Goal: Information Seeking & Learning: Learn about a topic

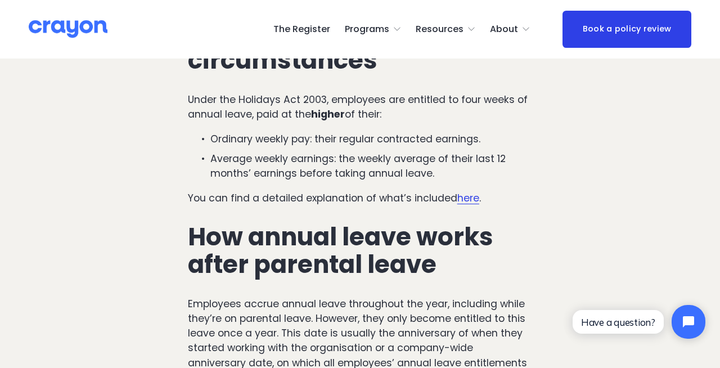
scroll to position [690, 0]
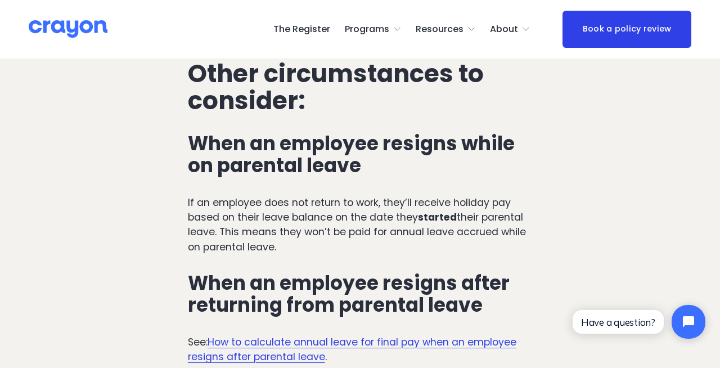
scroll to position [2779, 0]
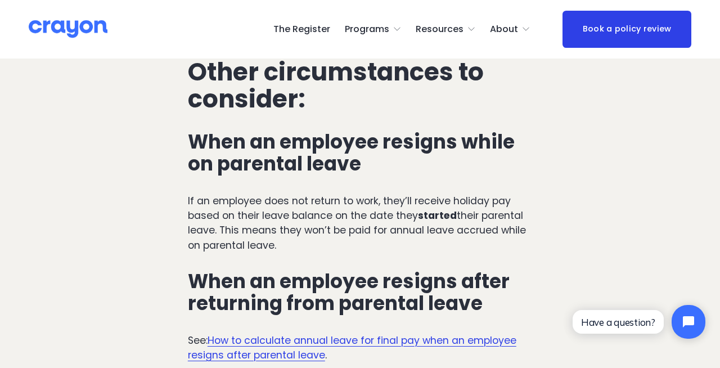
click at [352, 334] on link "How to calculate annual leave for final pay when an employee resigns after pare…" at bounding box center [352, 348] width 329 height 28
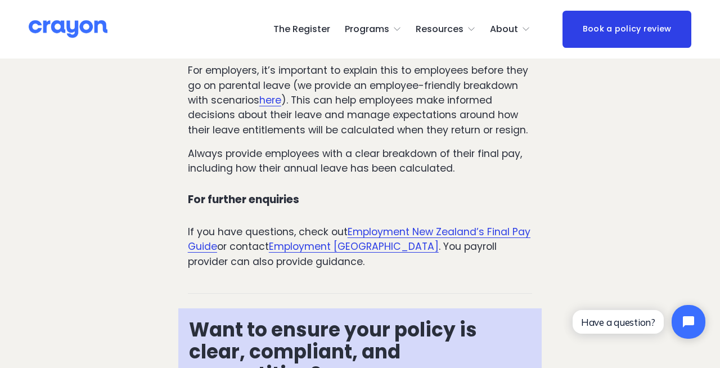
scroll to position [1518, 0]
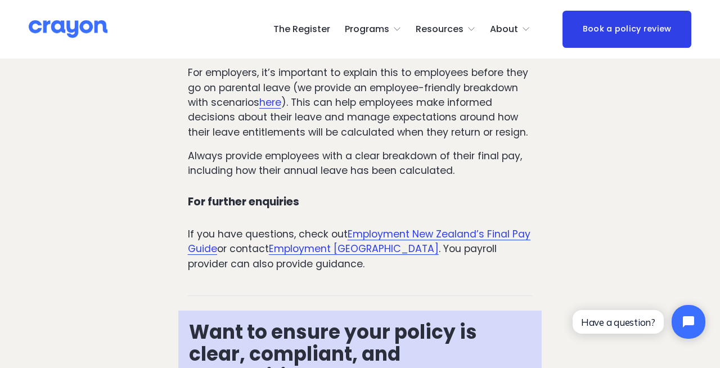
click at [270, 109] on link "here" at bounding box center [270, 103] width 22 height 14
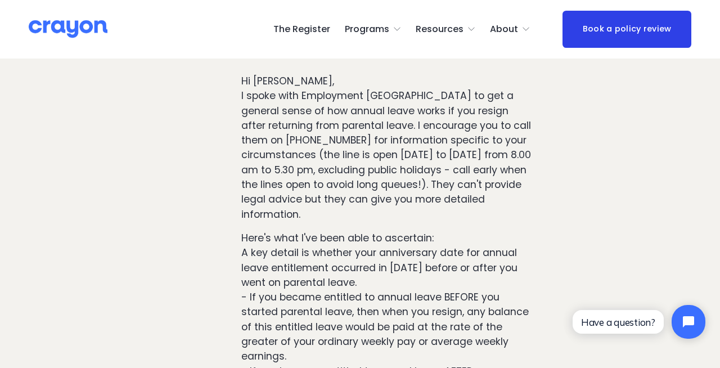
scroll to position [8022, 0]
